Goal: Transaction & Acquisition: Purchase product/service

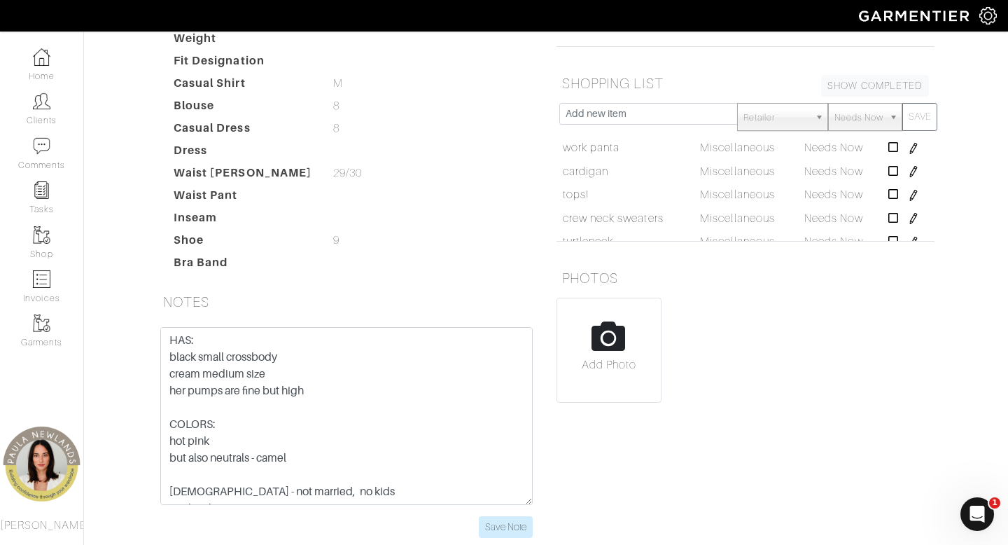
scroll to position [115, 0]
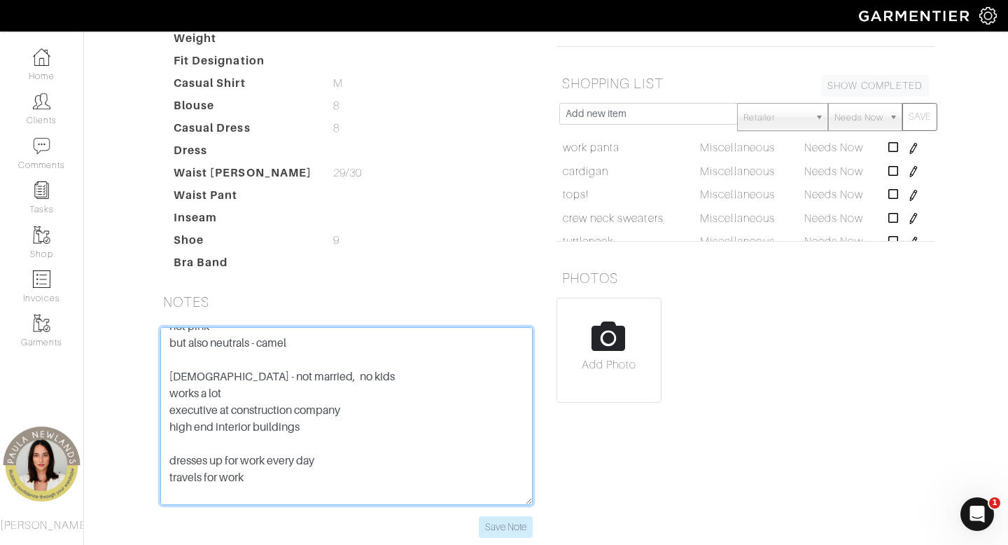
click at [172, 327] on textarea "[DEMOGRAPHIC_DATA] - not married, no kids works a lot executive at construction…" at bounding box center [346, 416] width 373 height 178
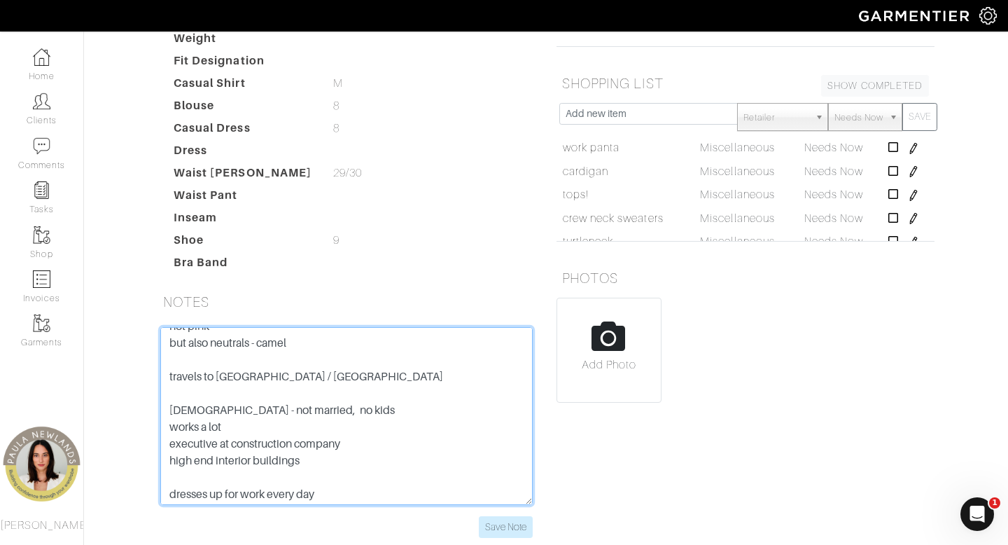
click at [236, 327] on textarea "[DEMOGRAPHIC_DATA] - not married, no kids works a lot executive at construction…" at bounding box center [346, 416] width 373 height 178
click at [381, 327] on textarea "[DEMOGRAPHIC_DATA] - not married, no kids works a lot executive at construction…" at bounding box center [346, 416] width 373 height 178
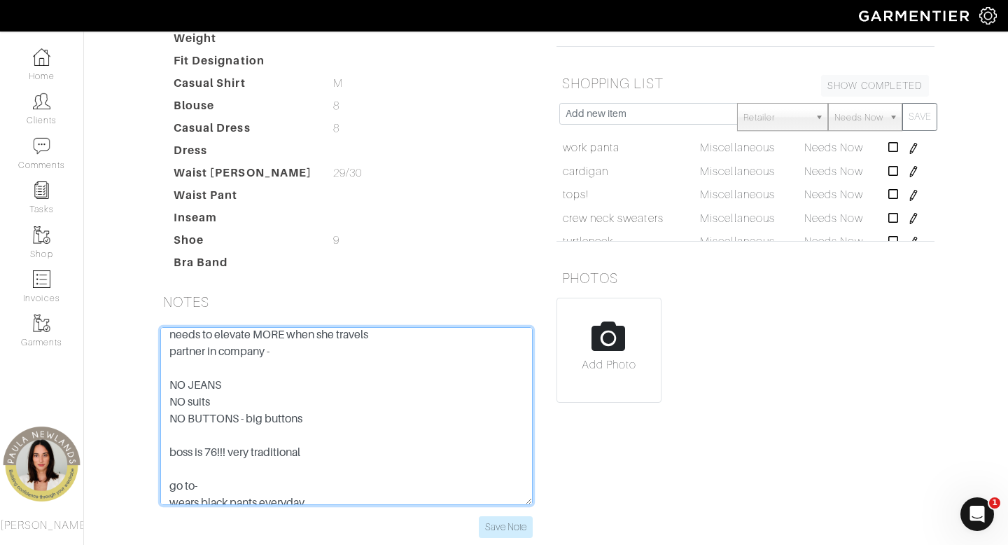
scroll to position [439, 0]
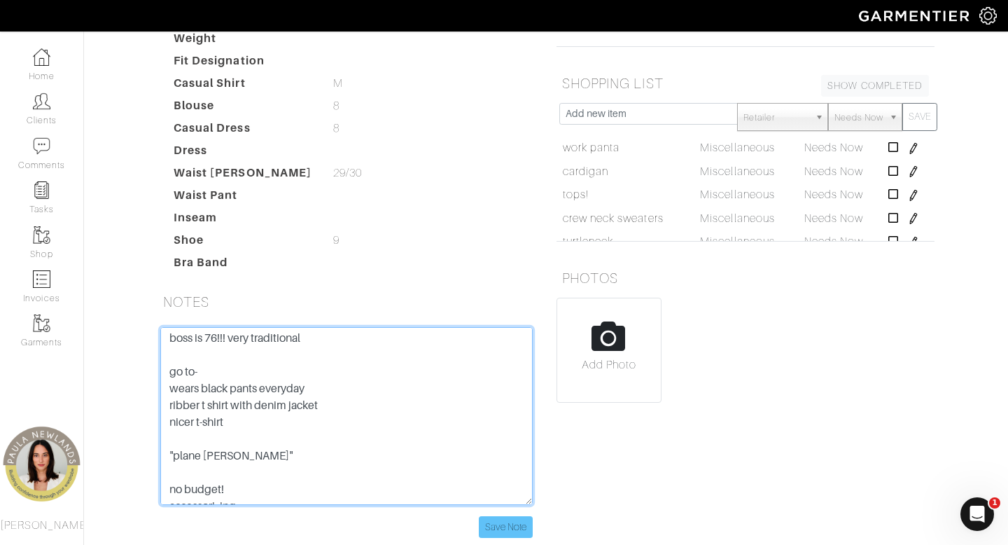
type textarea "HAS: black small crossbody cream medium size her pumps are fine but high COLORS…"
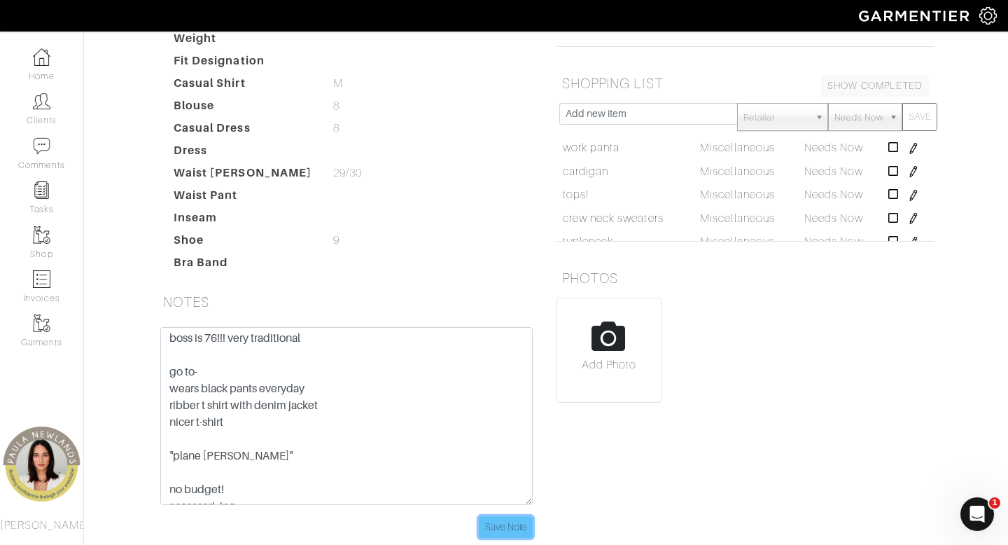
click at [508, 516] on input "Save Note" at bounding box center [506, 527] width 54 height 22
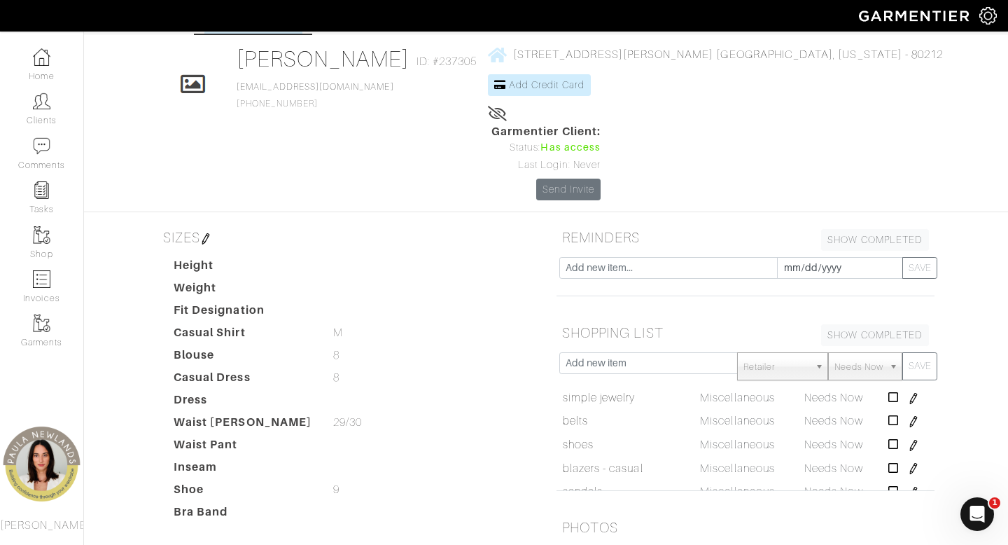
scroll to position [44, 0]
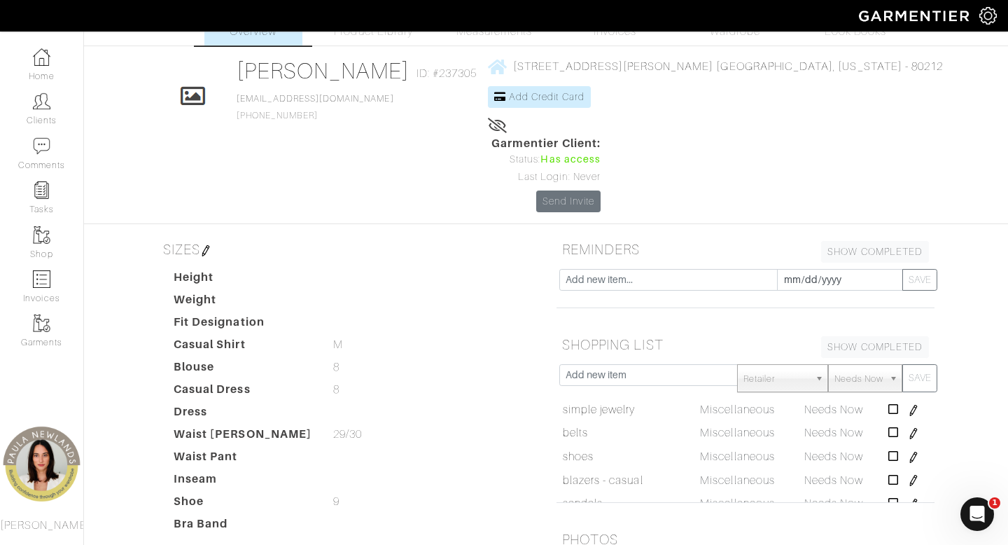
click at [211, 245] on img at bounding box center [205, 250] width 11 height 11
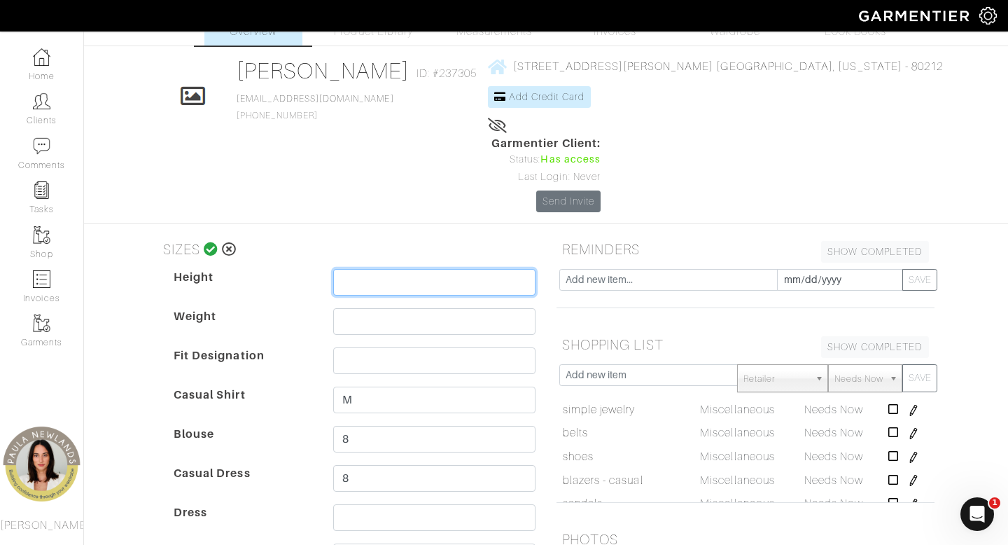
click at [434, 269] on input "text" at bounding box center [434, 282] width 202 height 27
type input "5'7"
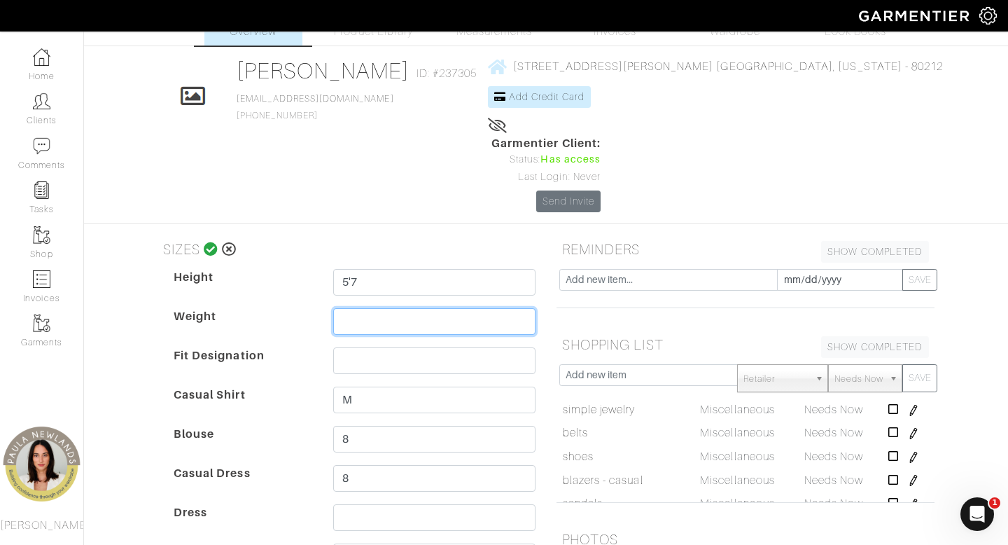
click at [417, 308] on input "text" at bounding box center [434, 321] width 202 height 27
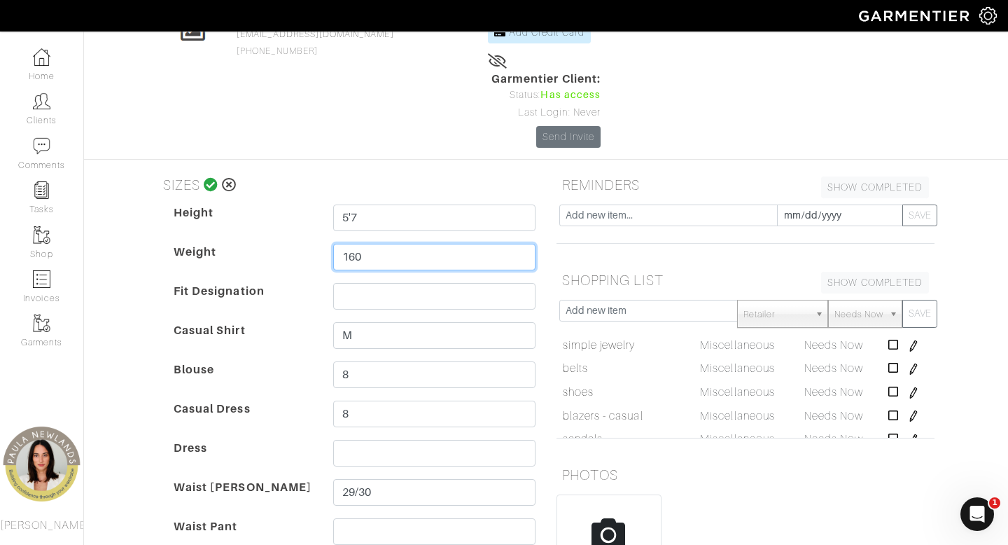
scroll to position [106, 0]
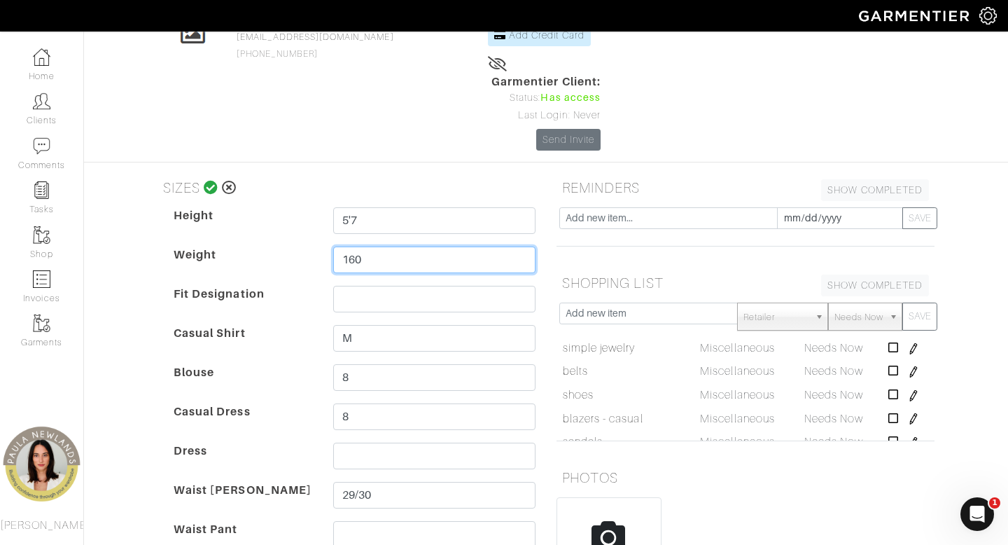
type input "160"
click at [210, 181] on icon at bounding box center [211, 188] width 15 height 14
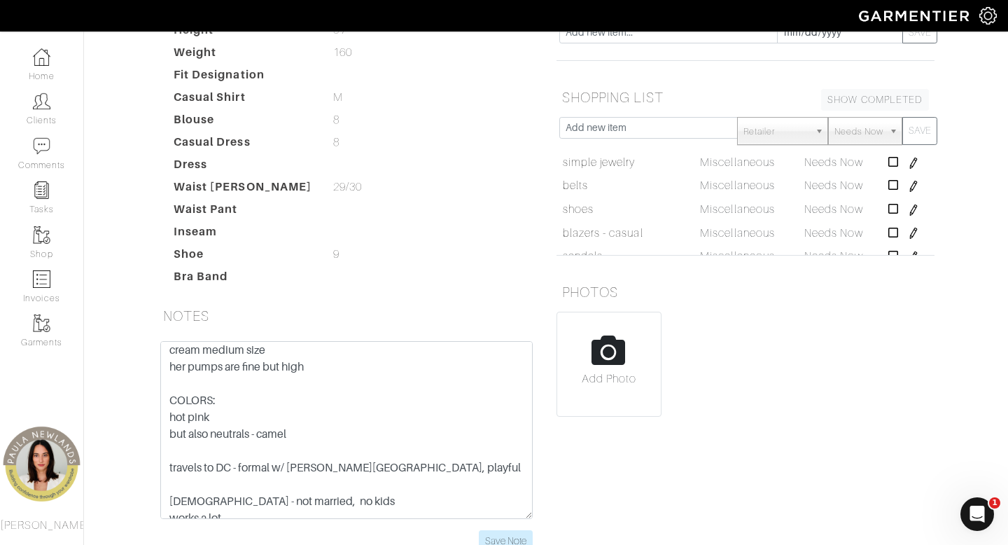
scroll to position [54, 0]
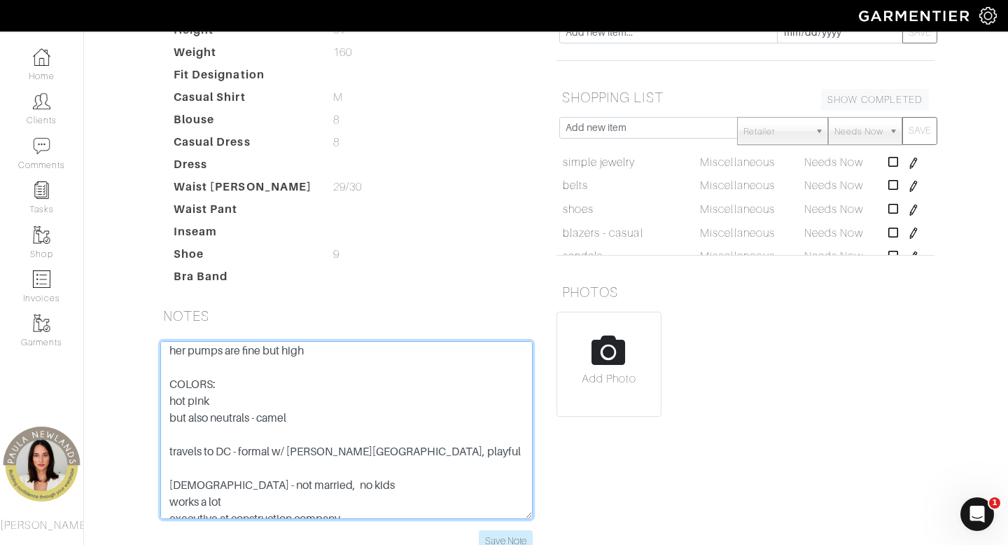
click at [310, 394] on textarea "[DEMOGRAPHIC_DATA] - not married, no kids works a lot executive at construction…" at bounding box center [346, 430] width 373 height 178
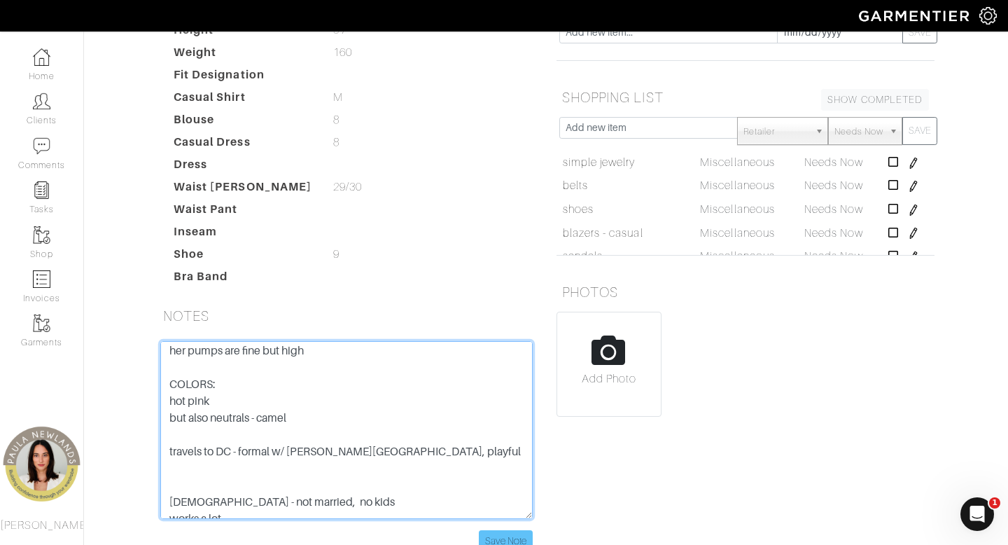
type textarea "HAS: black small crossbody cream medium size her pumps are fine but high COLORS…"
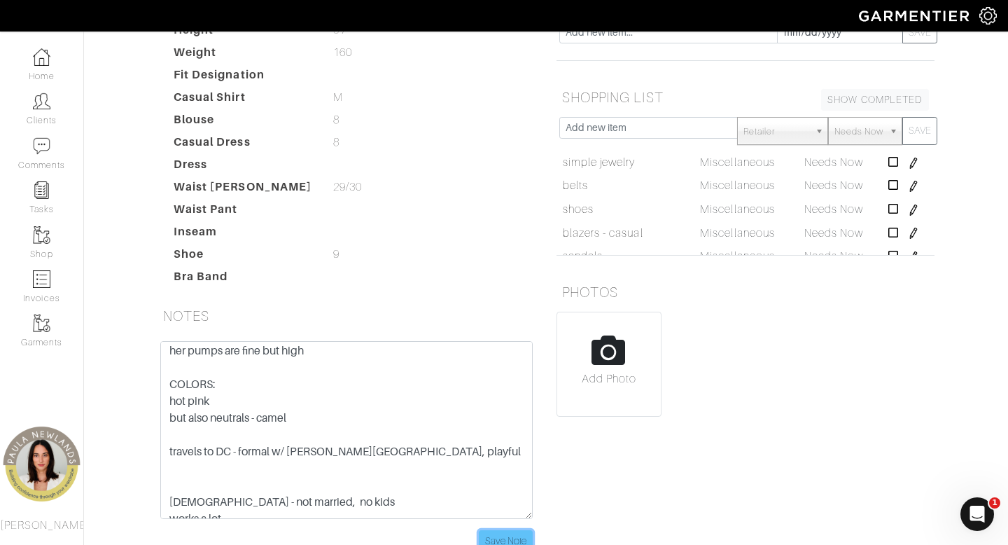
click at [510, 530] on input "Save Note" at bounding box center [506, 541] width 54 height 22
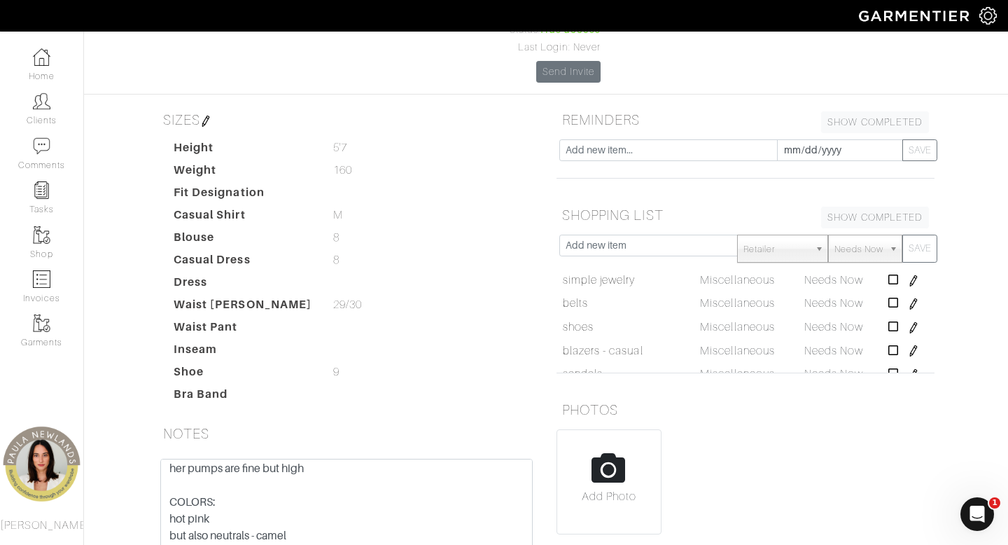
scroll to position [168, 0]
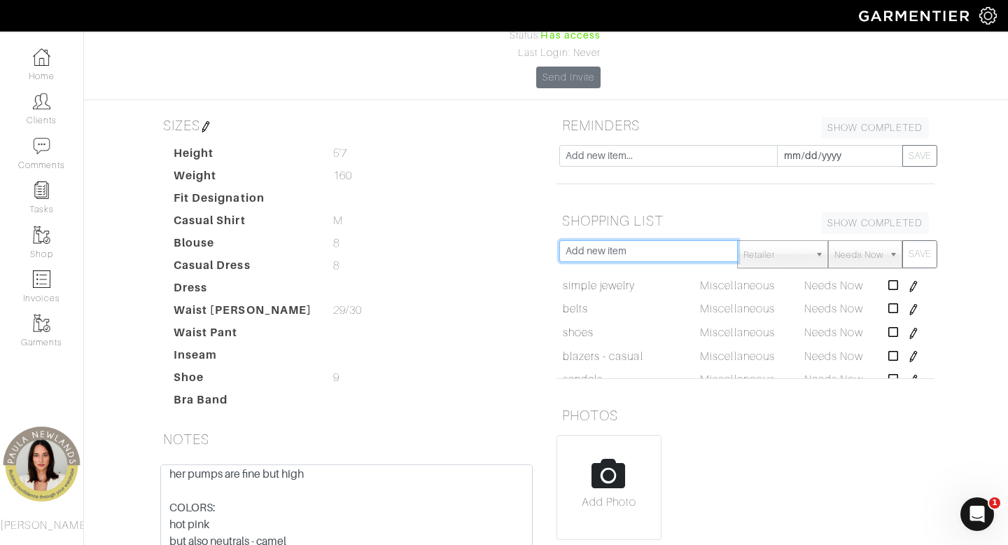
click at [631, 240] on input "text" at bounding box center [649, 251] width 179 height 22
type input "needs room for calves"
click at [903, 240] on button "SAVE" at bounding box center [920, 254] width 35 height 28
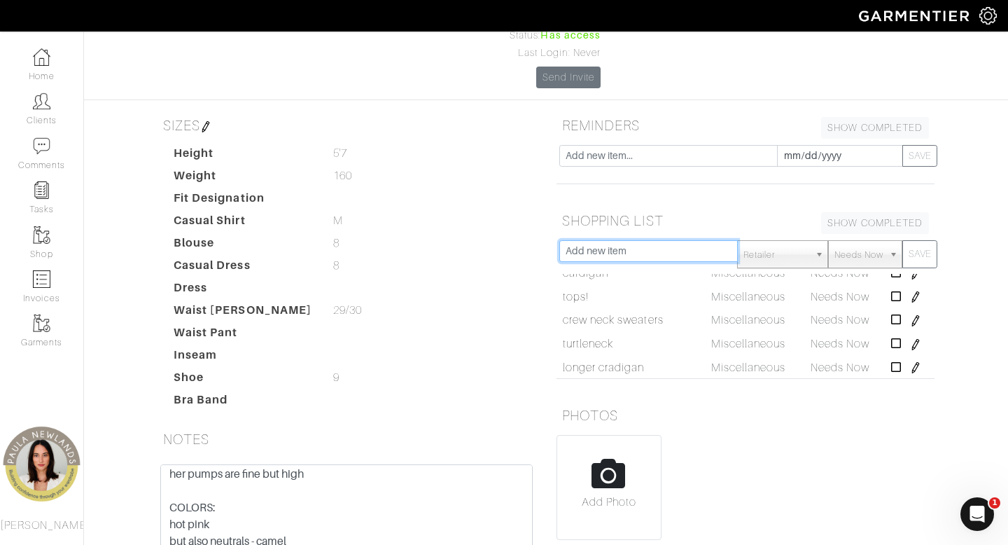
scroll to position [236, 0]
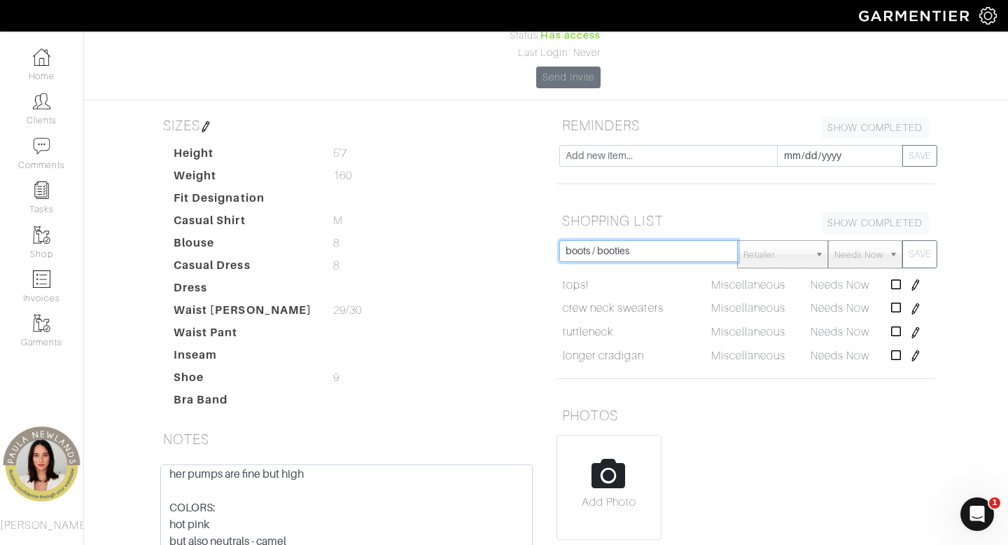
type input "boots / booties"
click at [903, 240] on button "SAVE" at bounding box center [920, 254] width 35 height 28
type input "loafers"
click at [903, 240] on button "SAVE" at bounding box center [920, 254] width 35 height 28
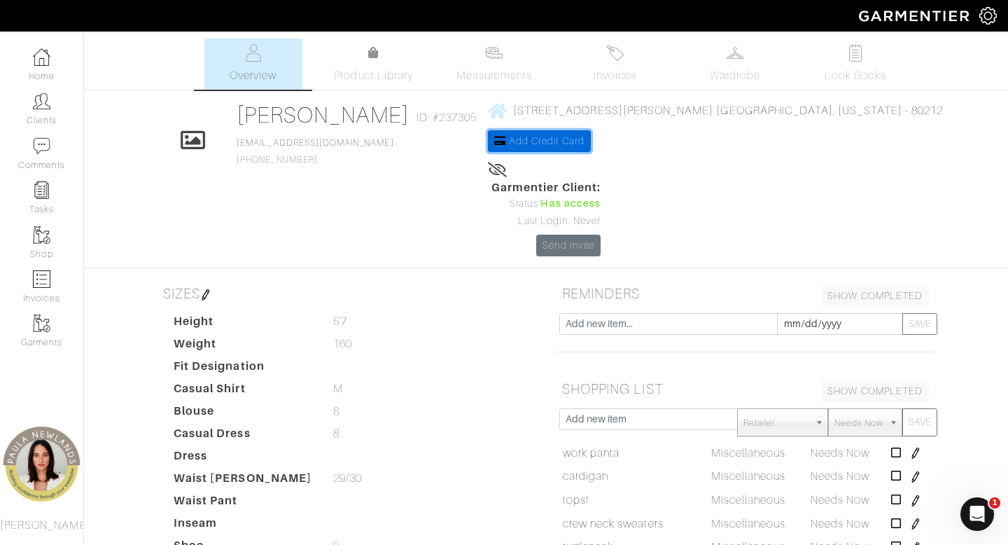
click at [585, 139] on span "Add Credit Card" at bounding box center [547, 140] width 76 height 11
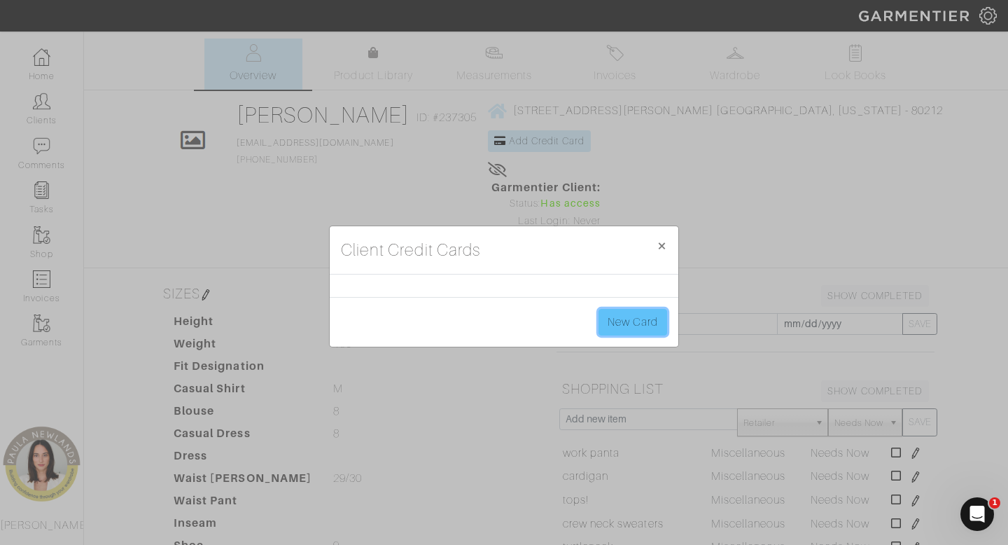
click at [636, 326] on link "New Card" at bounding box center [633, 322] width 69 height 27
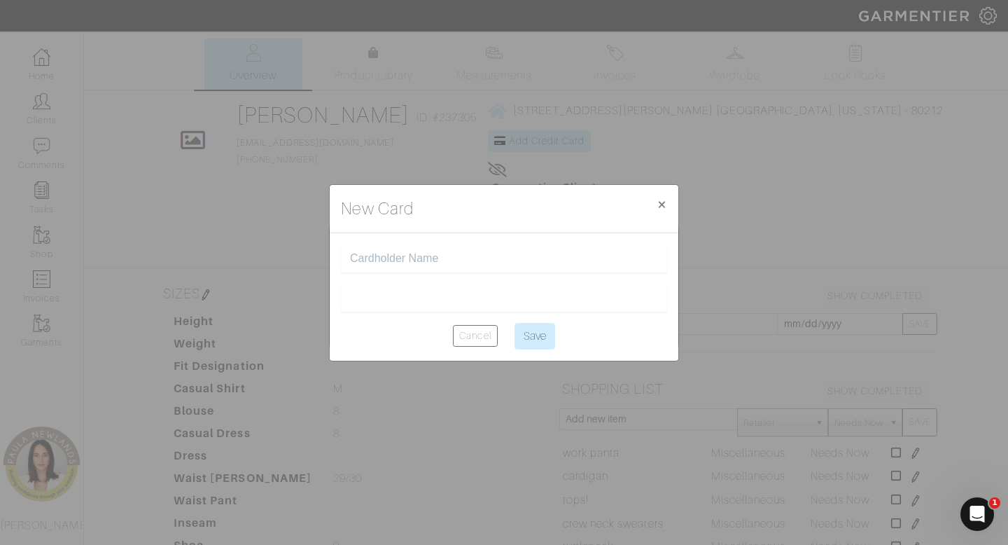
click at [490, 267] on div at bounding box center [504, 258] width 326 height 28
click at [454, 249] on div at bounding box center [504, 258] width 326 height 28
click at [456, 258] on input "text" at bounding box center [504, 258] width 308 height 13
click at [368, 258] on input "[PERSON_NAME]" at bounding box center [504, 258] width 308 height 13
type input "[PERSON_NAME]"
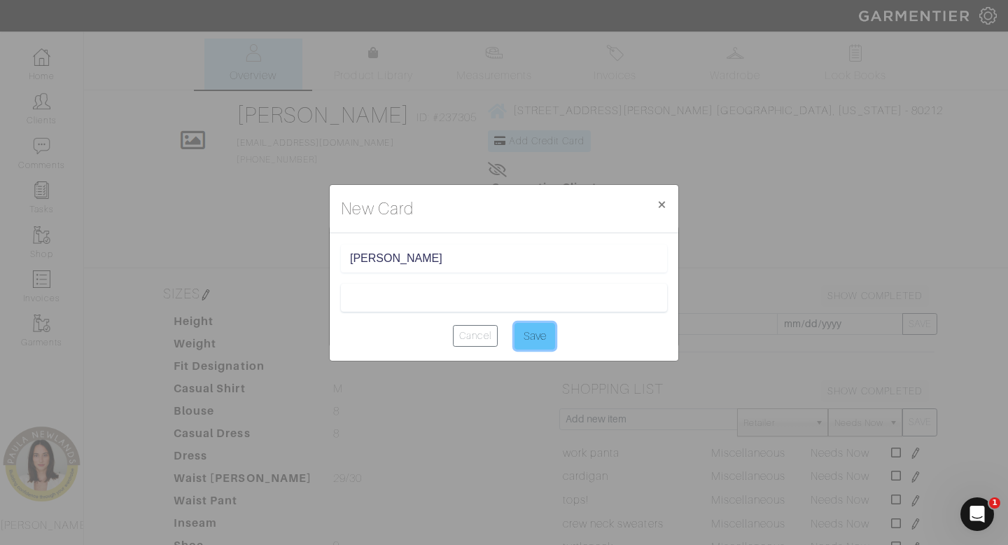
click at [534, 335] on input "Save" at bounding box center [535, 336] width 41 height 27
type input "Saving..."
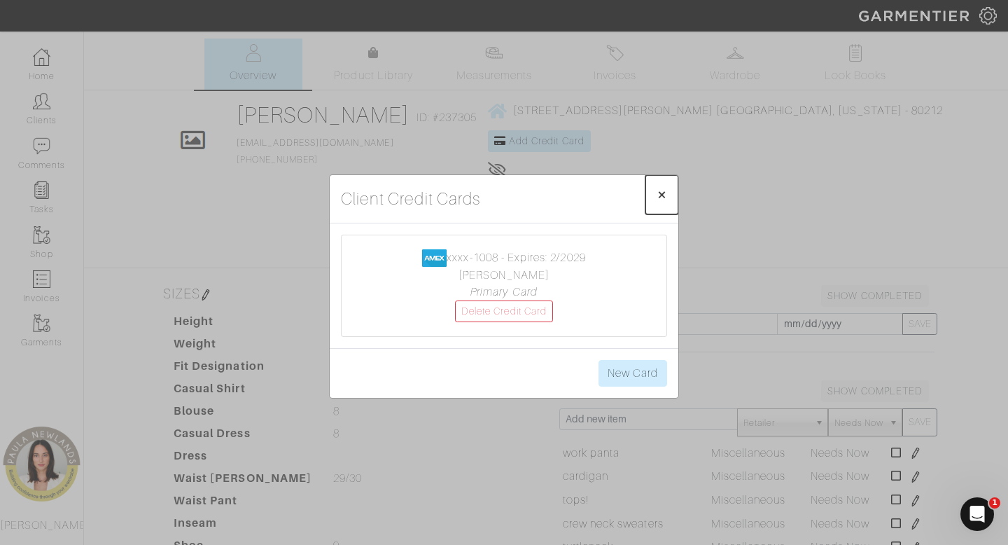
click at [663, 193] on span "×" at bounding box center [662, 194] width 11 height 19
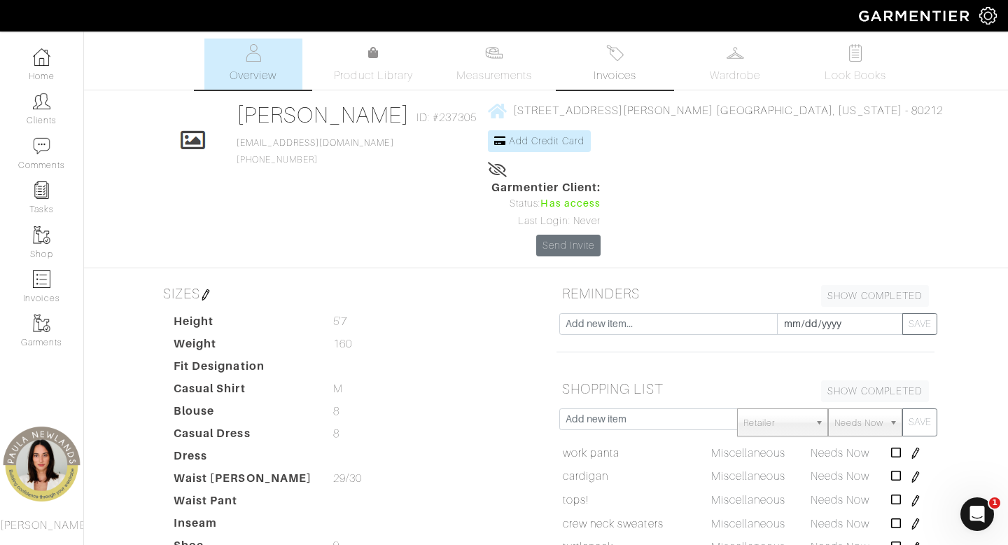
click at [619, 55] on img at bounding box center [615, 53] width 18 height 18
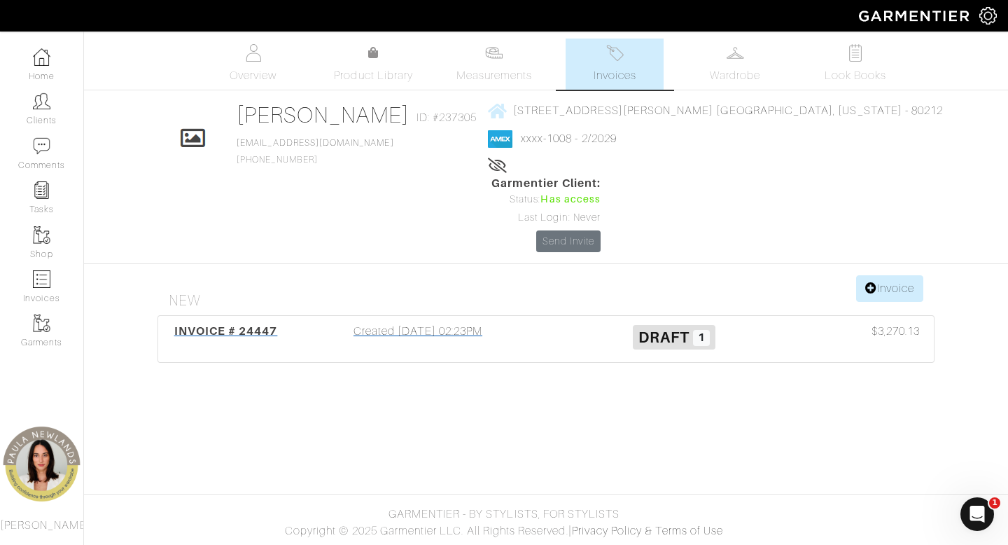
click at [437, 323] on div "Created [DATE] 02:23PM" at bounding box center [418, 339] width 256 height 32
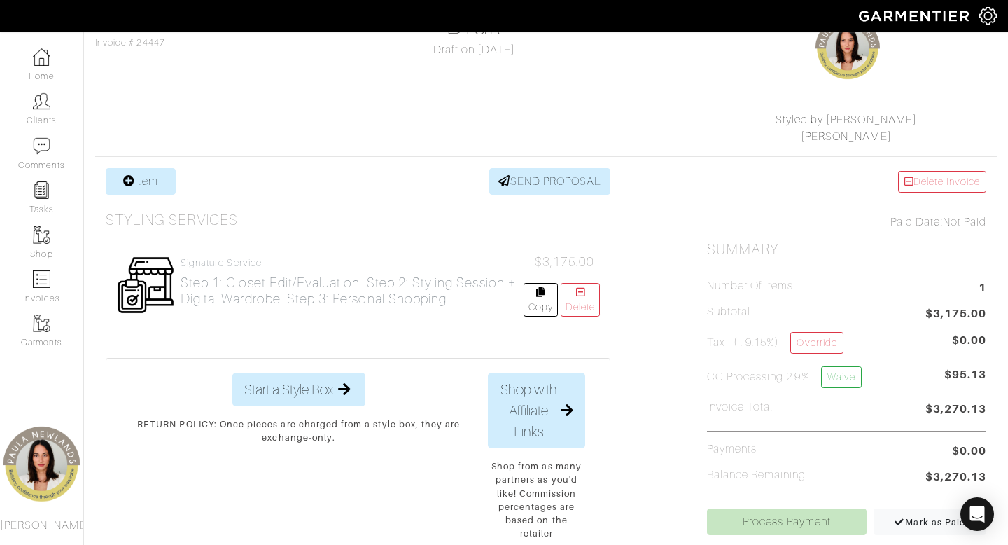
scroll to position [165, 0]
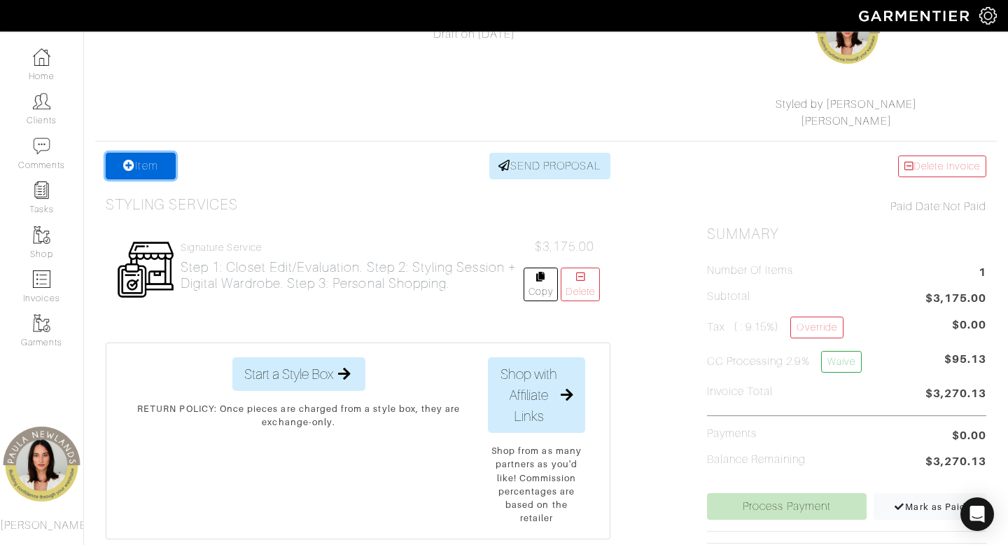
click at [144, 162] on link "Item" at bounding box center [141, 166] width 70 height 27
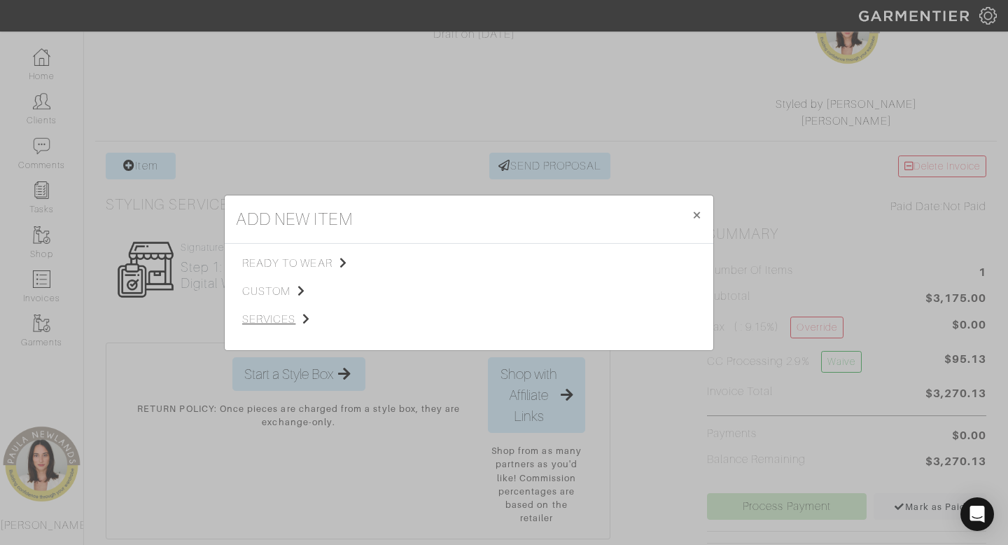
click at [273, 319] on span "services" at bounding box center [312, 319] width 141 height 17
click at [452, 263] on span "Styling Service" at bounding box center [438, 261] width 69 height 11
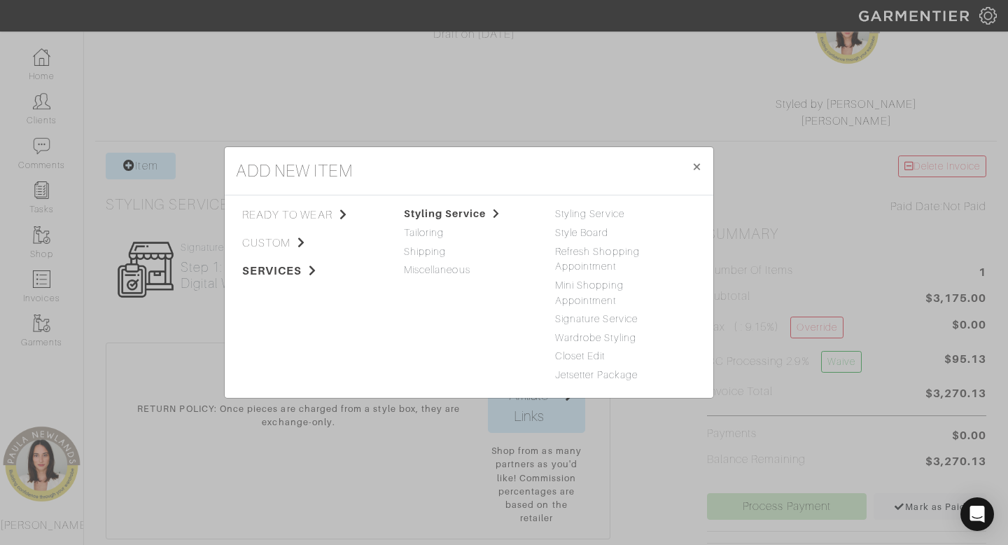
click at [590, 222] on div "Styling Service Style Board Refresh Shopping Appointment Mini Shopping Appointm…" at bounding box center [620, 295] width 130 height 176
click at [590, 214] on link "Styling Service" at bounding box center [589, 213] width 69 height 11
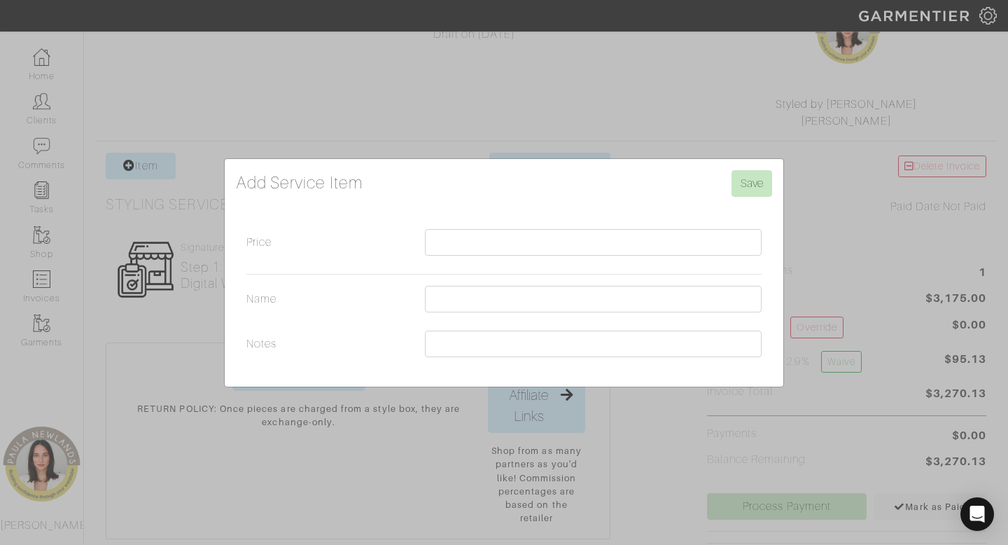
click at [733, 86] on div "Add Service Item Save Price Name Notes" at bounding box center [504, 272] width 1008 height 545
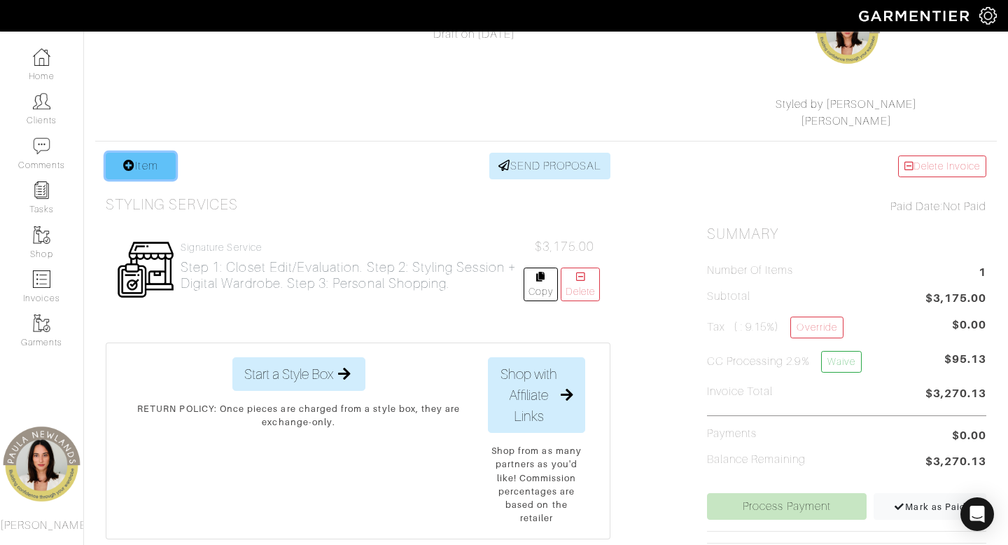
click at [145, 165] on link "Item" at bounding box center [141, 166] width 70 height 27
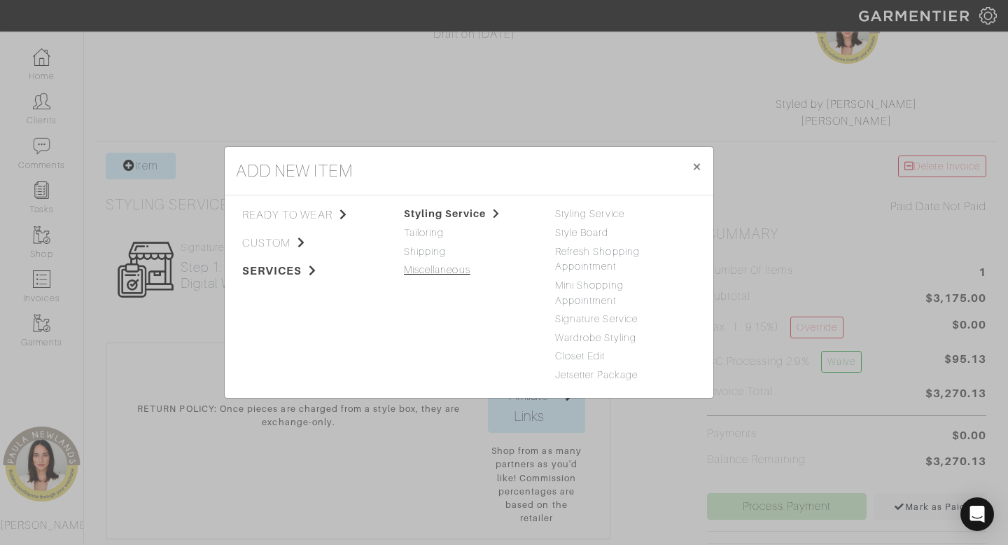
click at [444, 272] on link "Miscellaneous" at bounding box center [437, 269] width 67 height 11
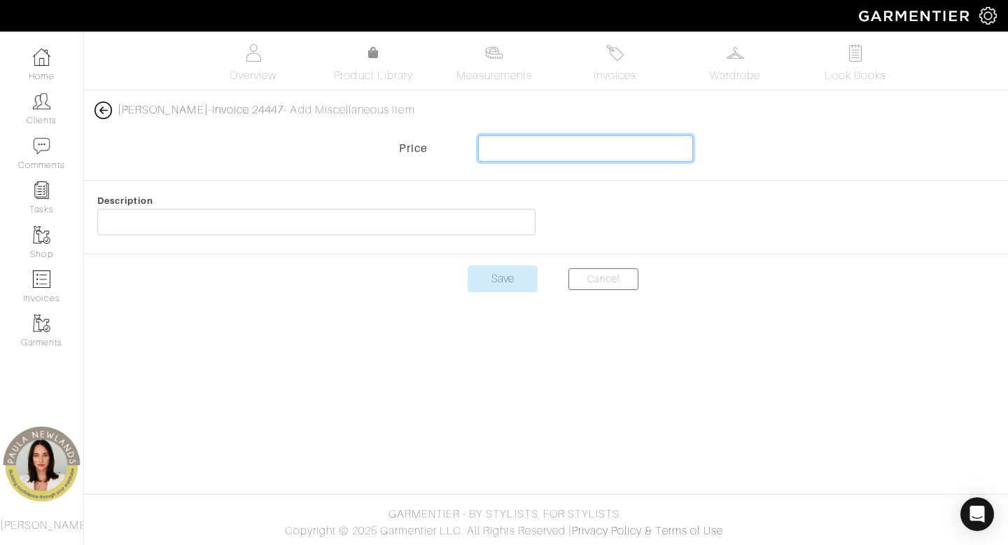
click at [609, 138] on input "text" at bounding box center [586, 148] width 216 height 27
type input "5000"
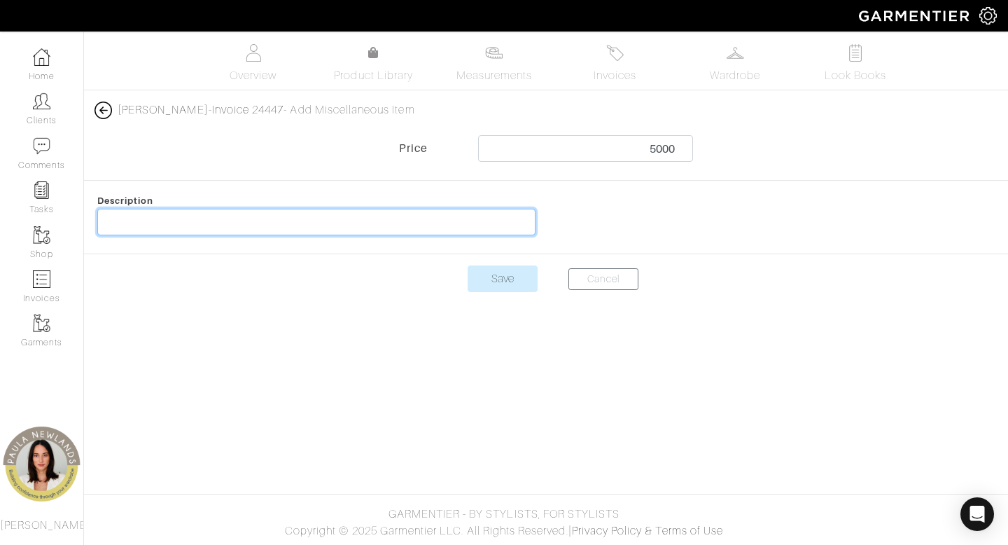
click at [475, 222] on input "text" at bounding box center [316, 222] width 438 height 27
type input "Deposit for clothes"
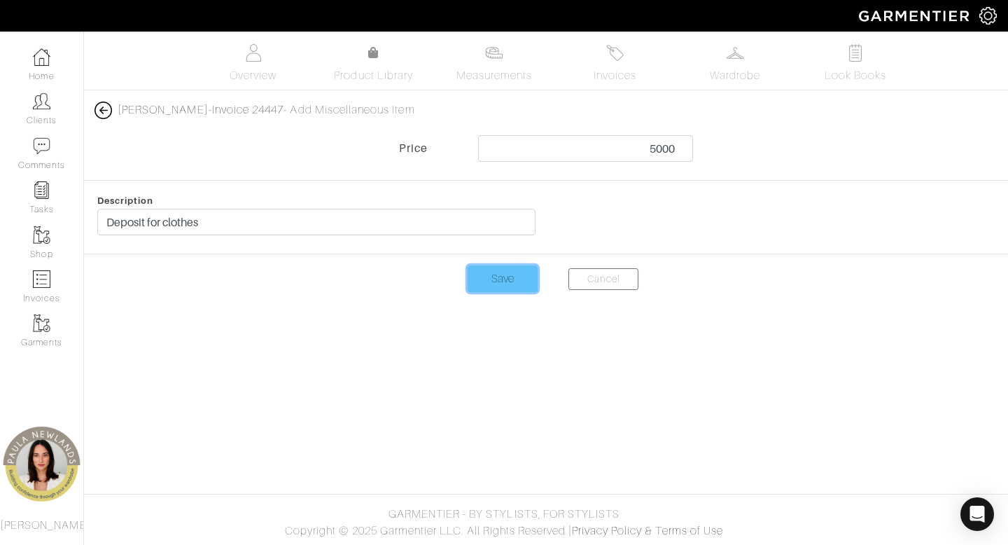
click at [511, 282] on input "Save" at bounding box center [503, 278] width 70 height 27
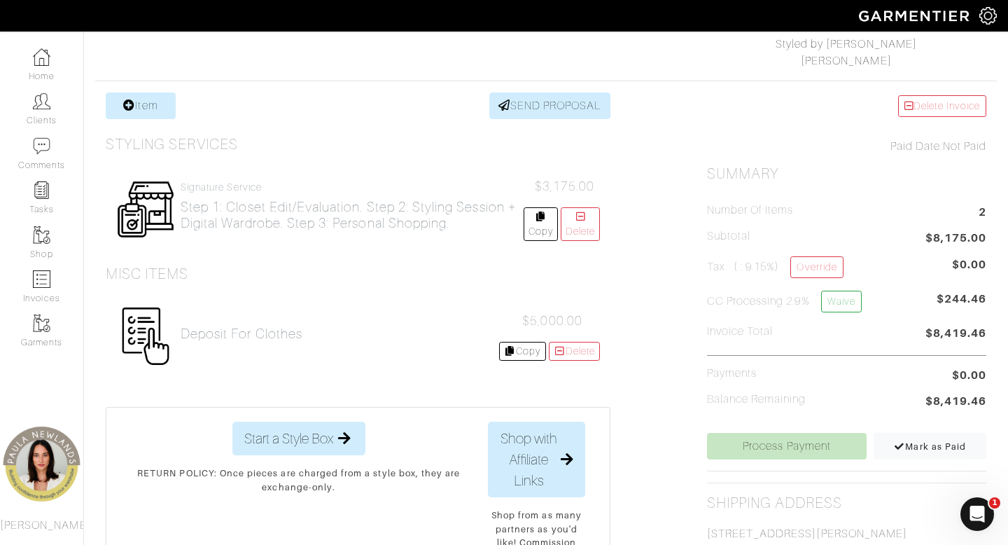
scroll to position [258, 0]
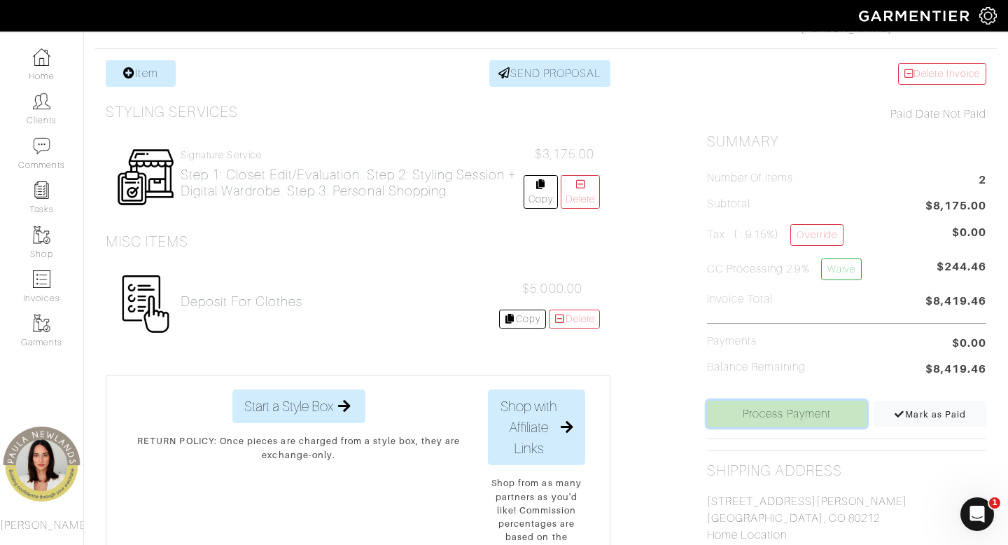
click at [783, 422] on link "Process Payment" at bounding box center [787, 414] width 160 height 27
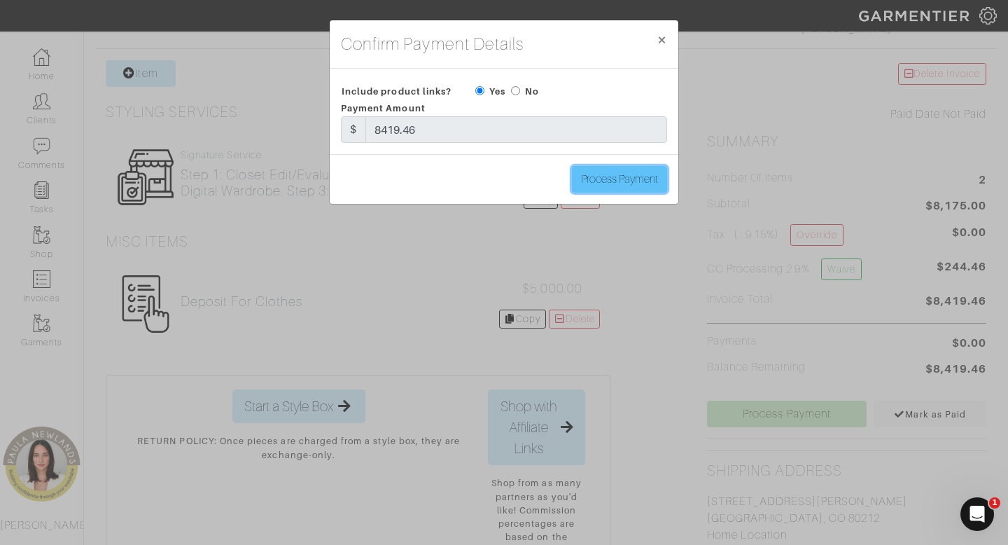
click at [595, 183] on input "Process Payment" at bounding box center [619, 179] width 95 height 27
type input "Process Payment"
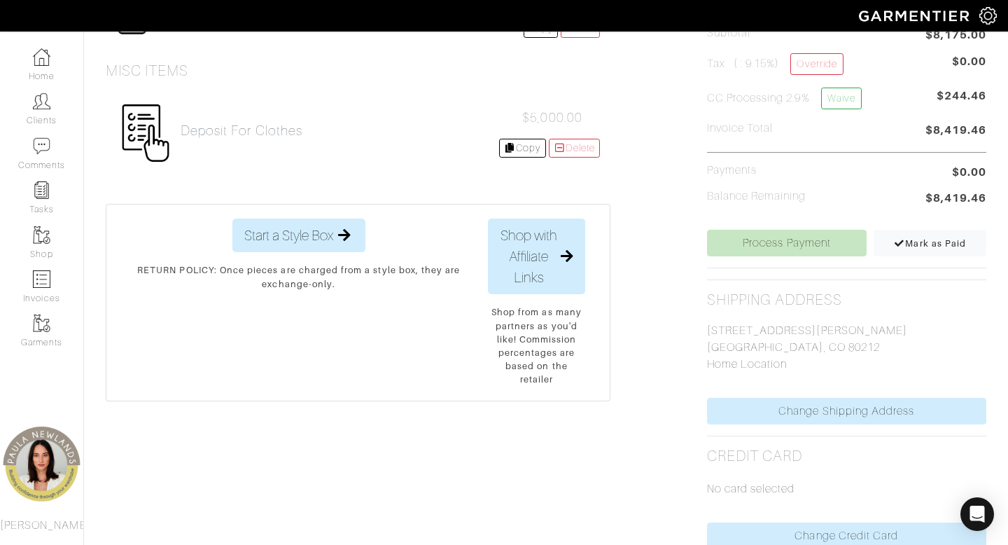
scroll to position [540, 0]
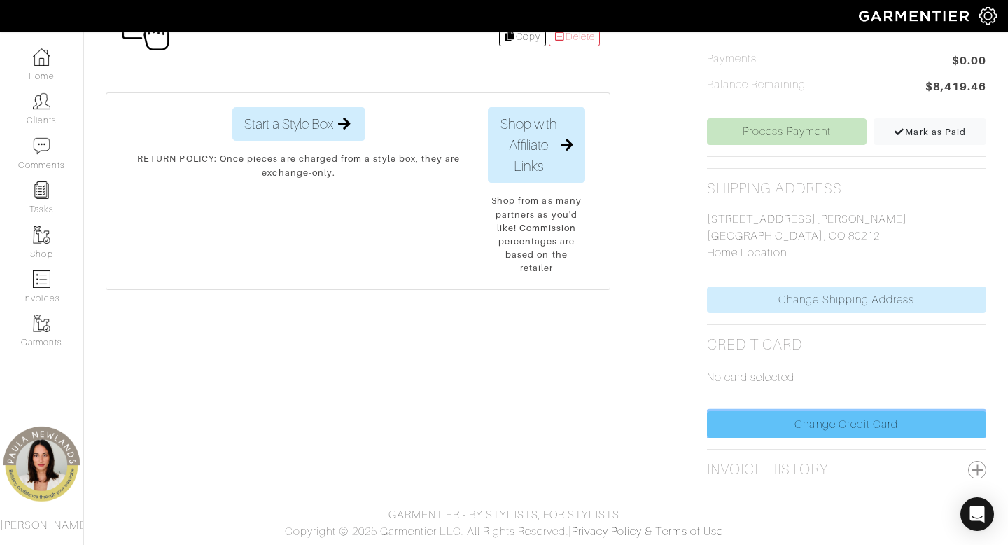
click at [818, 426] on link "Change Credit Card" at bounding box center [846, 424] width 279 height 27
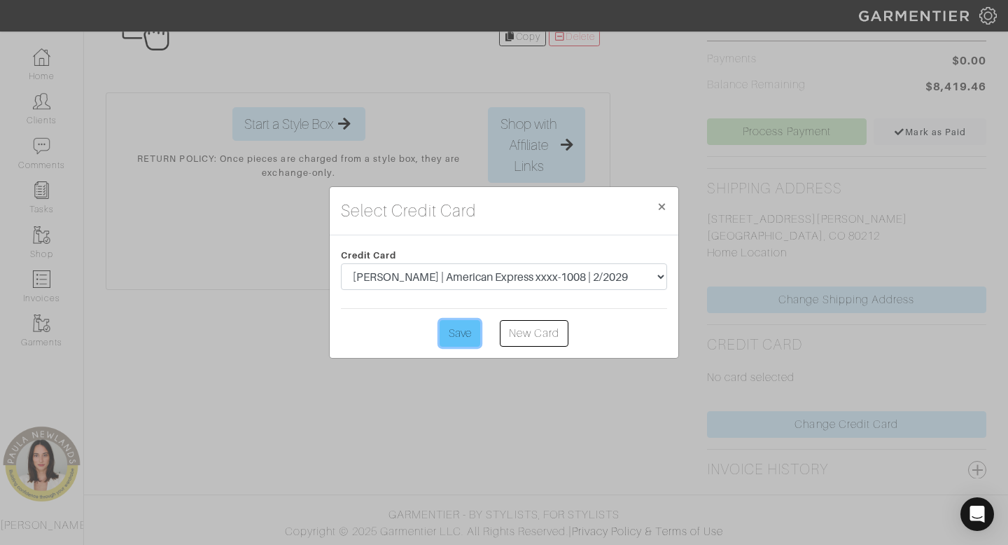
click at [457, 337] on input "Save" at bounding box center [460, 333] width 41 height 27
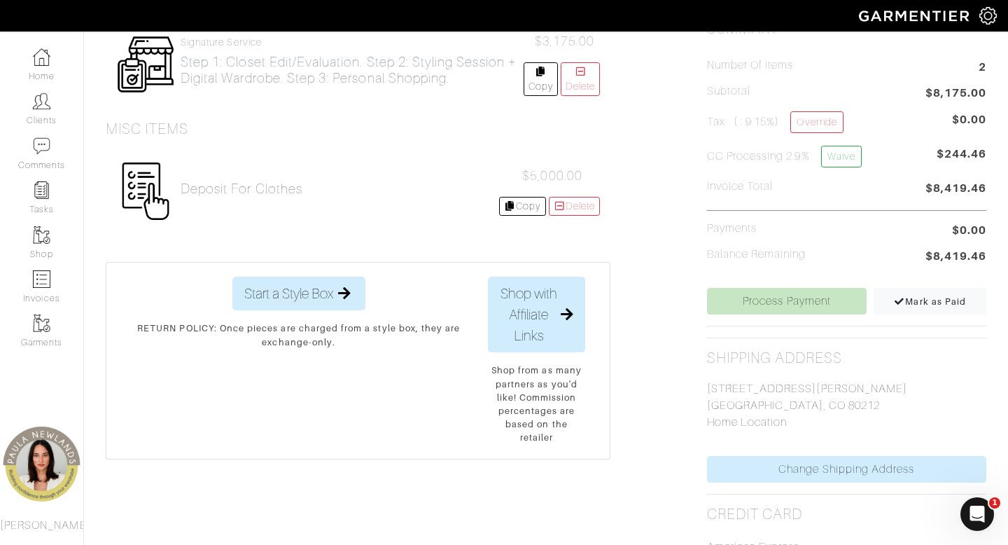
scroll to position [371, 0]
click at [753, 298] on link "Process Payment" at bounding box center [787, 300] width 160 height 27
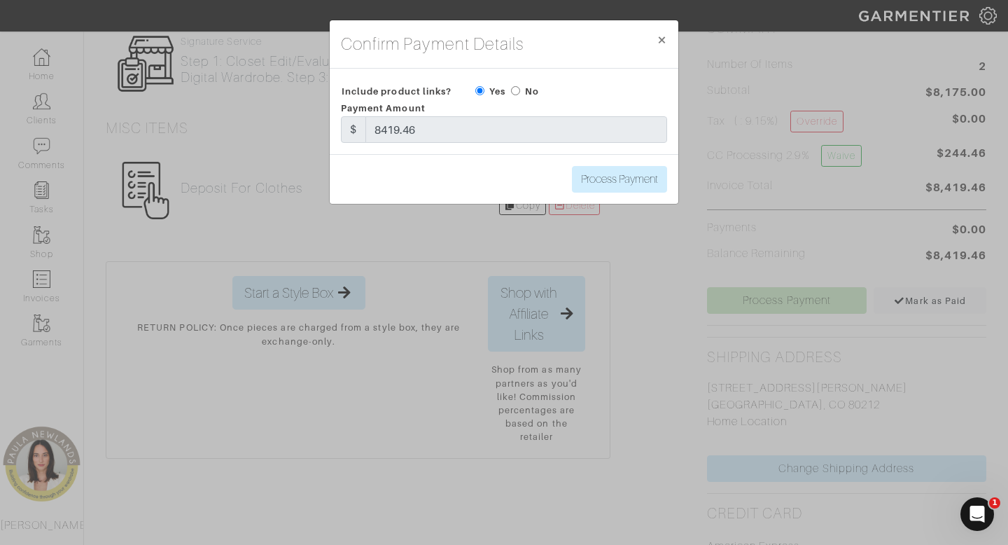
click at [634, 161] on div "Process Payment" at bounding box center [504, 179] width 349 height 50
click at [634, 174] on input "Process Payment" at bounding box center [619, 179] width 95 height 27
type input "Process Payment"
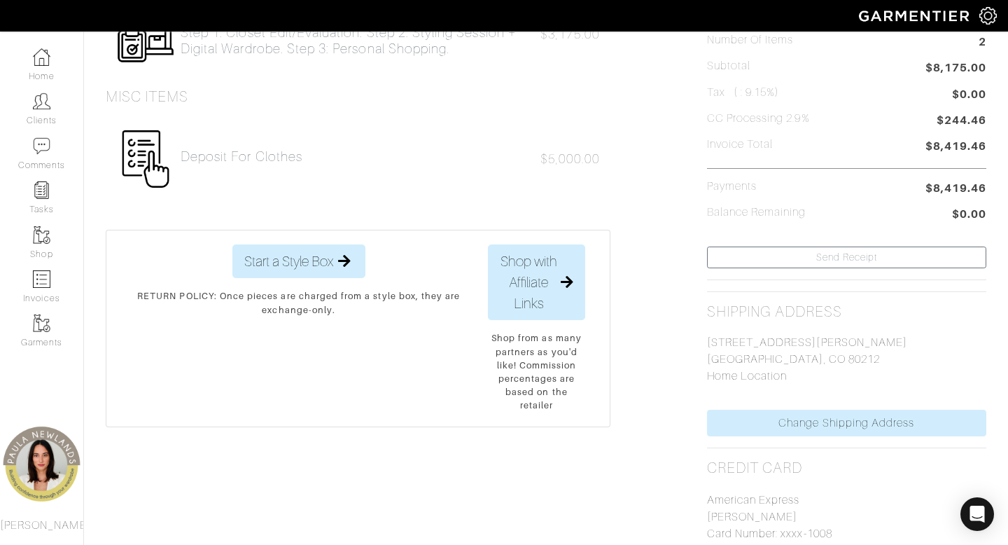
scroll to position [0, 0]
